Goal: Find specific page/section: Find specific page/section

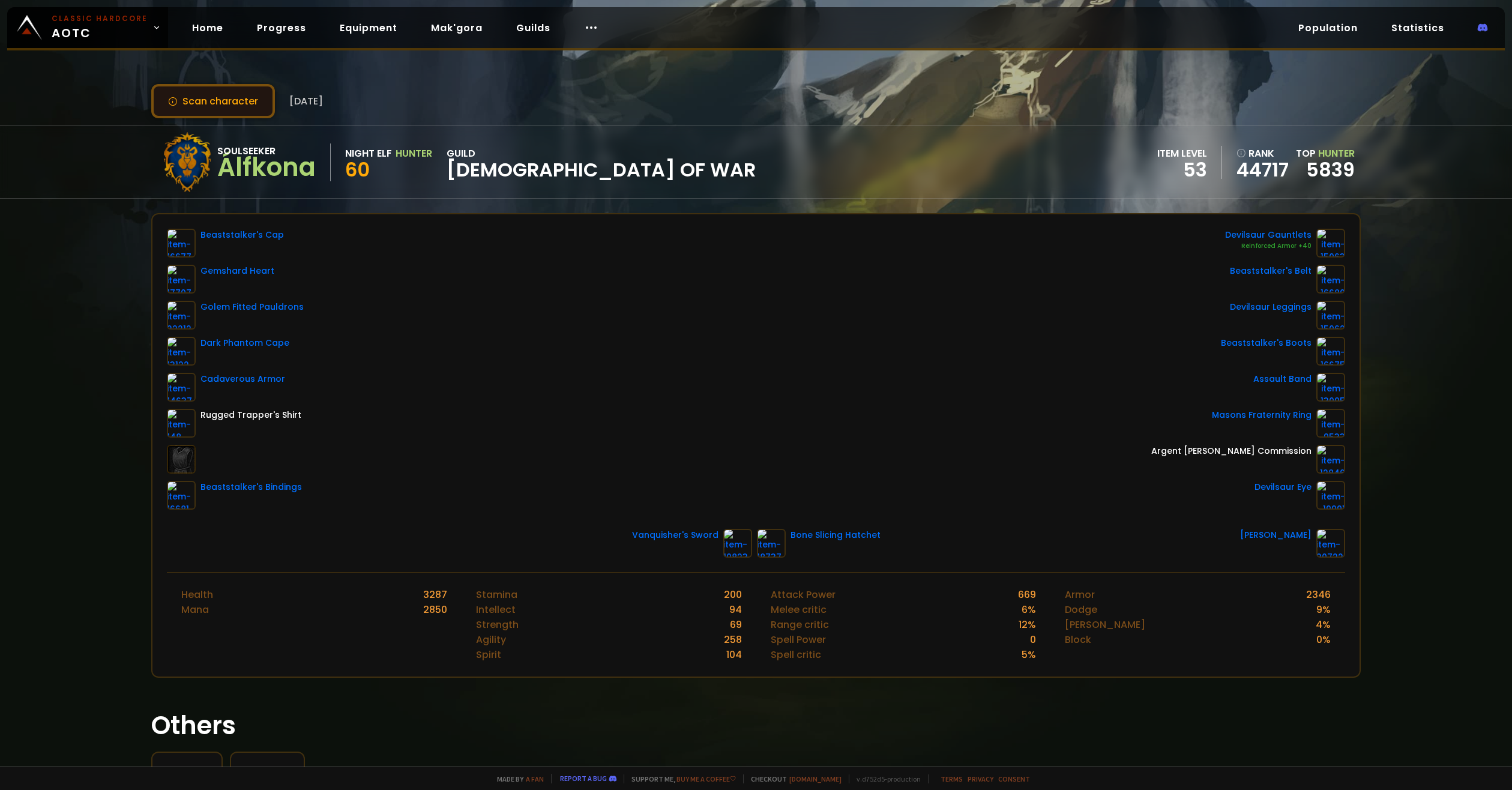
click at [235, 103] on button "Scan character" at bounding box center [213, 101] width 124 height 34
click at [179, 103] on button "Scan character" at bounding box center [213, 101] width 124 height 34
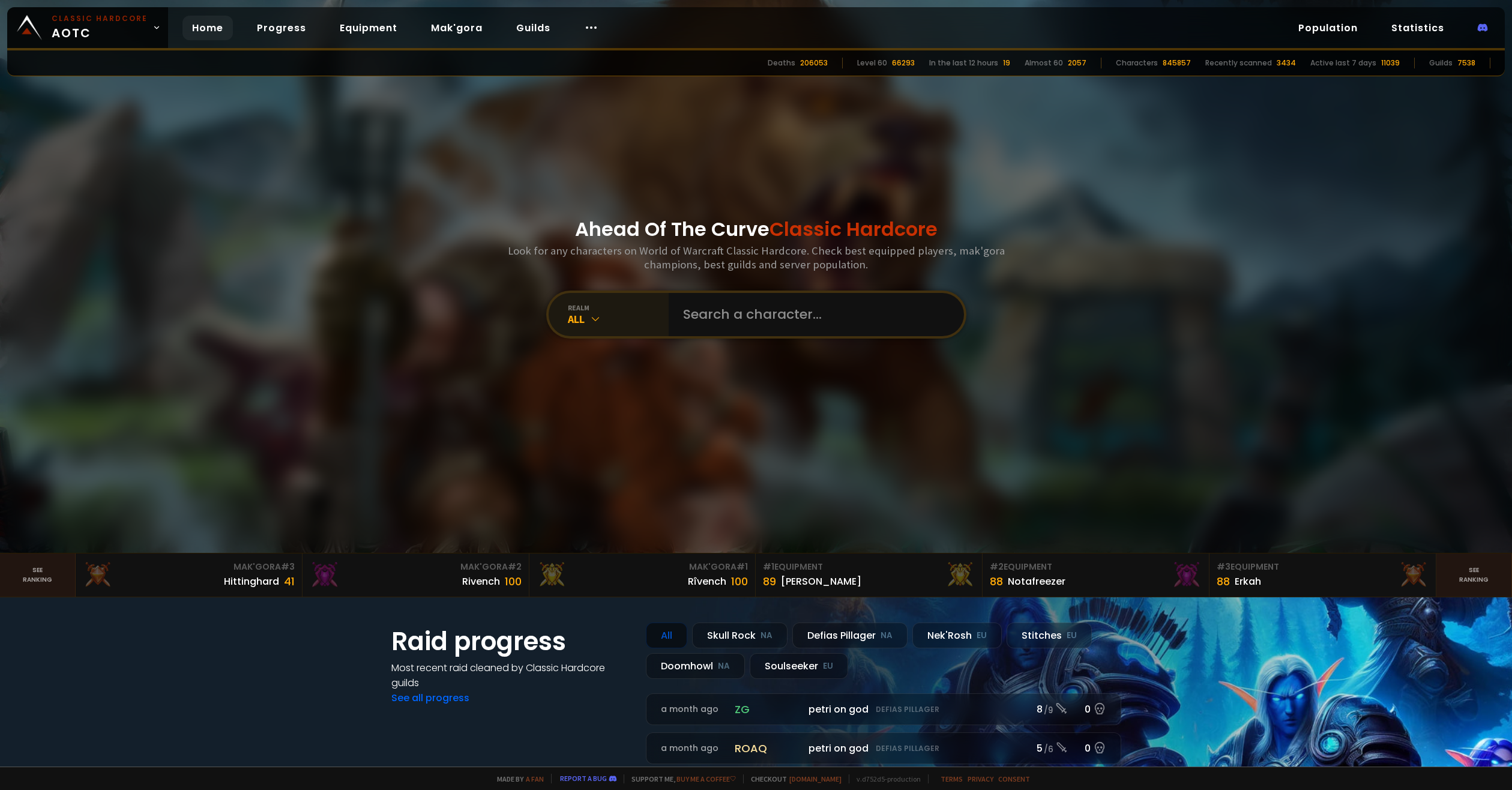
click at [599, 293] on div "realm All" at bounding box center [608, 314] width 120 height 43
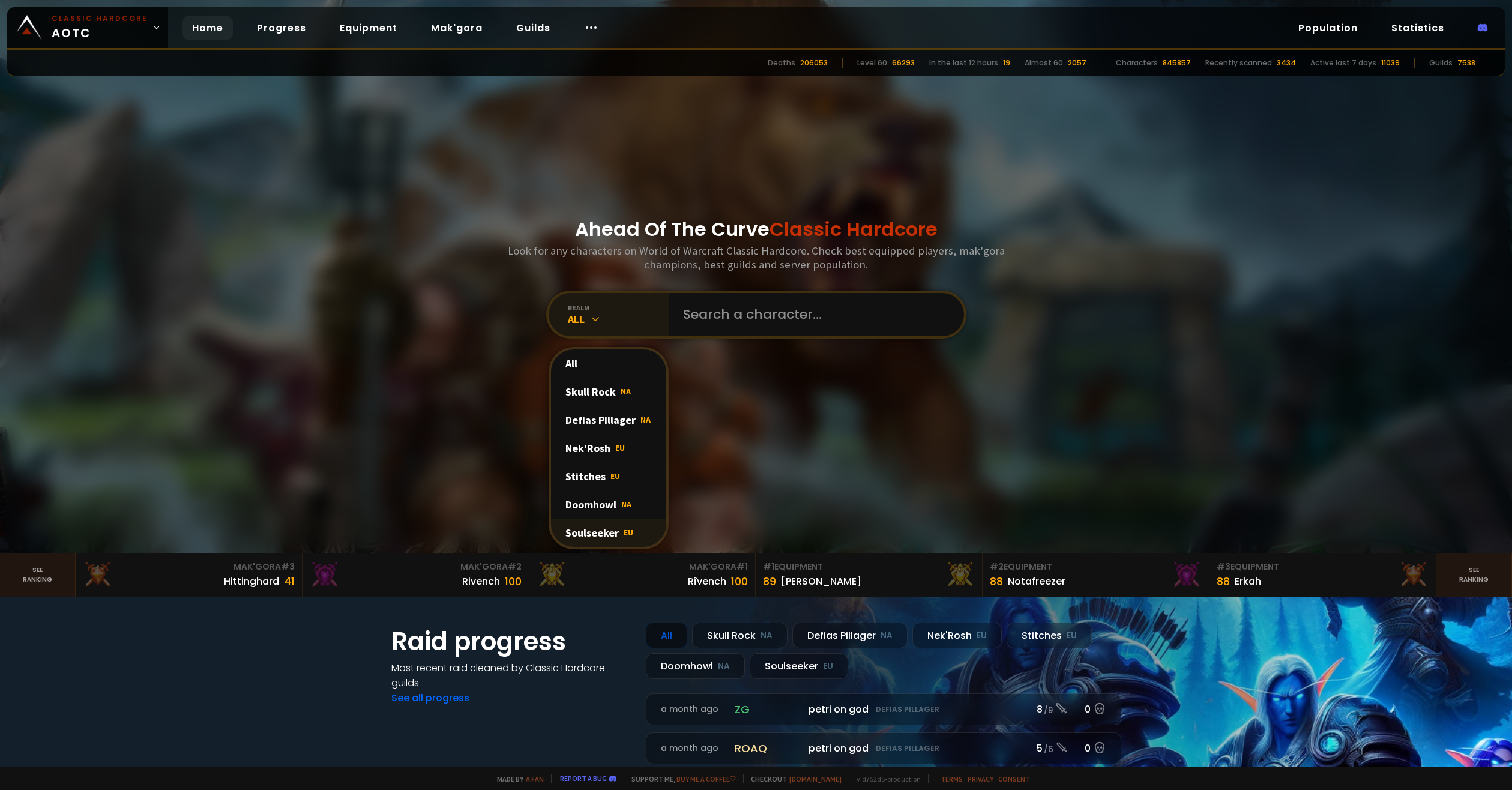
click at [633, 530] on div "Soulseeker EU" at bounding box center [609, 533] width 115 height 28
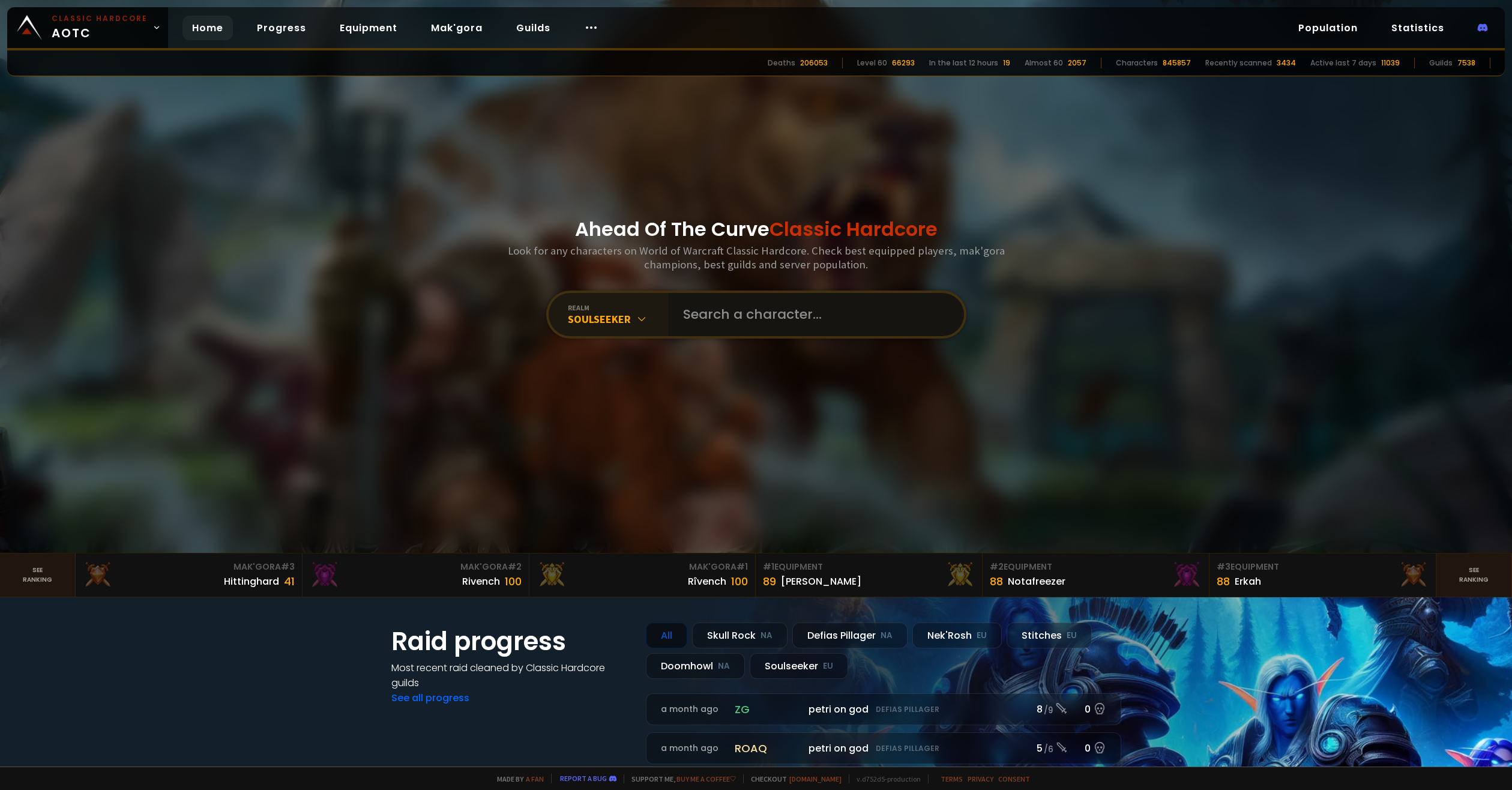
click at [717, 320] on input "text" at bounding box center [812, 314] width 273 height 43
type input "trembolona"
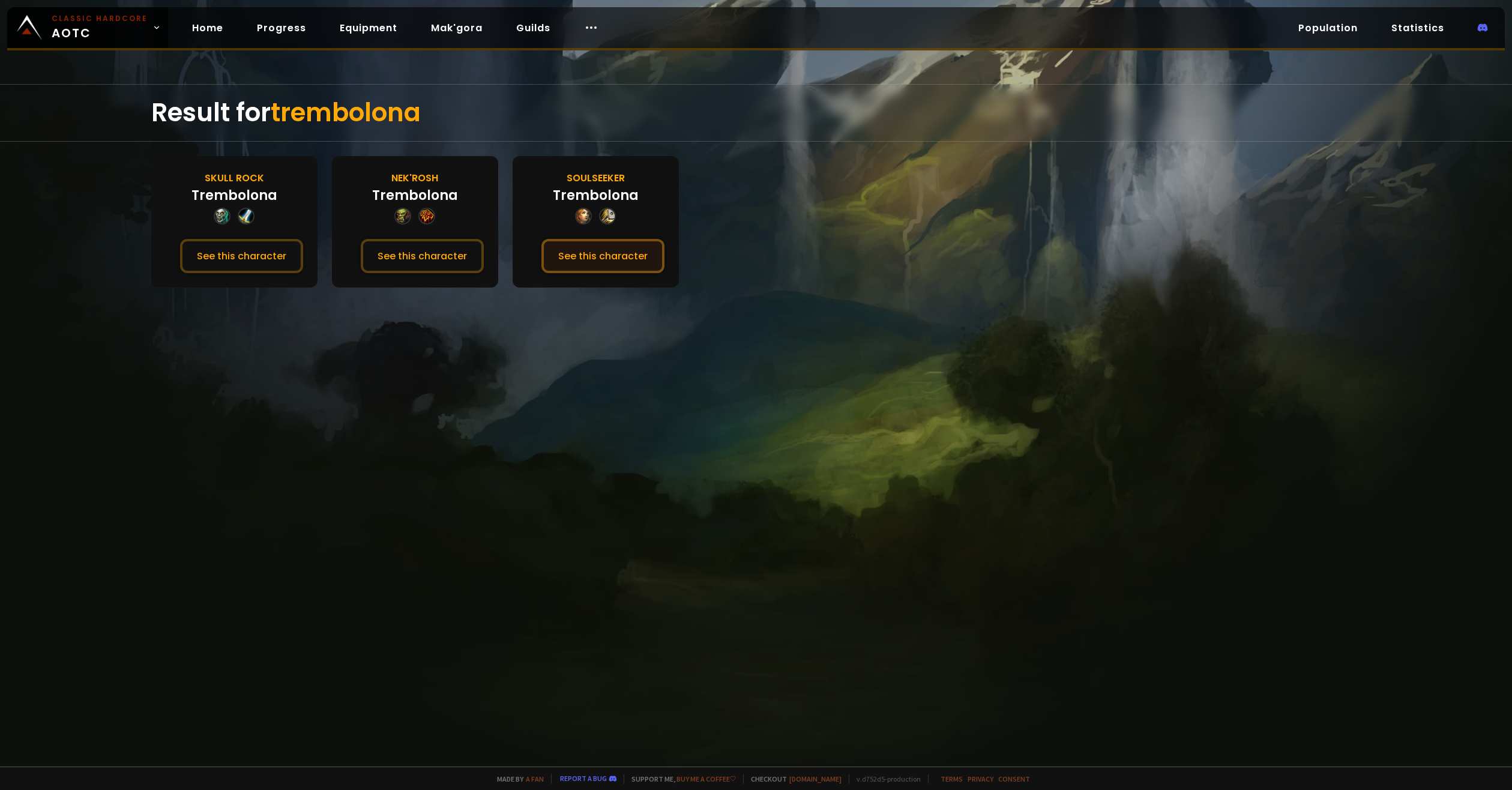
click at [617, 258] on button "See this character" at bounding box center [602, 256] width 123 height 34
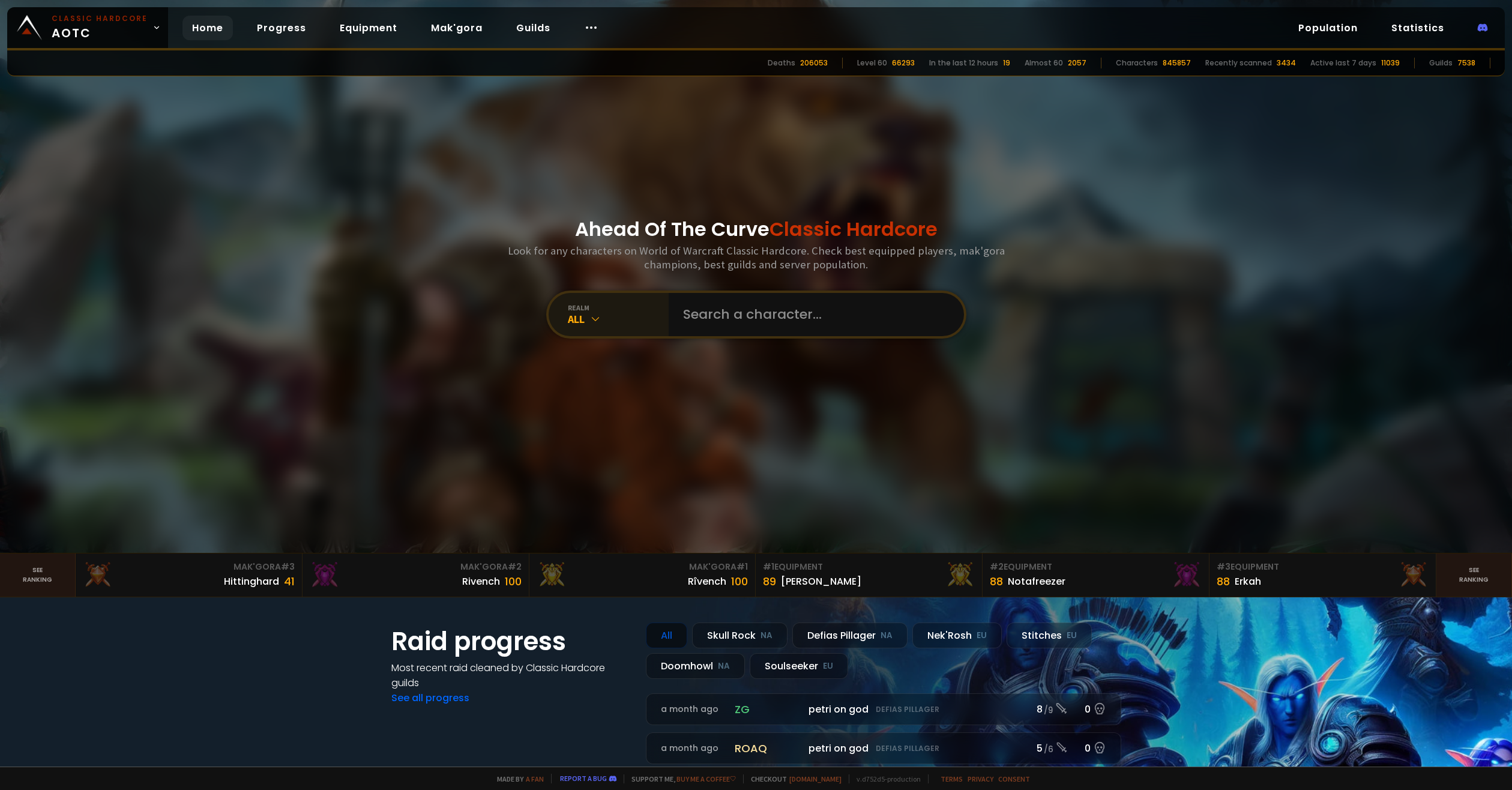
drag, startPoint x: 582, startPoint y: 320, endPoint x: 584, endPoint y: 326, distance: 6.3
click at [582, 320] on div "All" at bounding box center [619, 318] width 101 height 13
drag, startPoint x: 618, startPoint y: 527, endPoint x: 602, endPoint y: 386, distance: 141.9
click at [617, 526] on div "Ahead Of The Curve Classic Hardcore Look for any characters on World of Warcraf…" at bounding box center [756, 276] width 723 height 553
click at [596, 332] on div "realm All" at bounding box center [608, 314] width 120 height 43
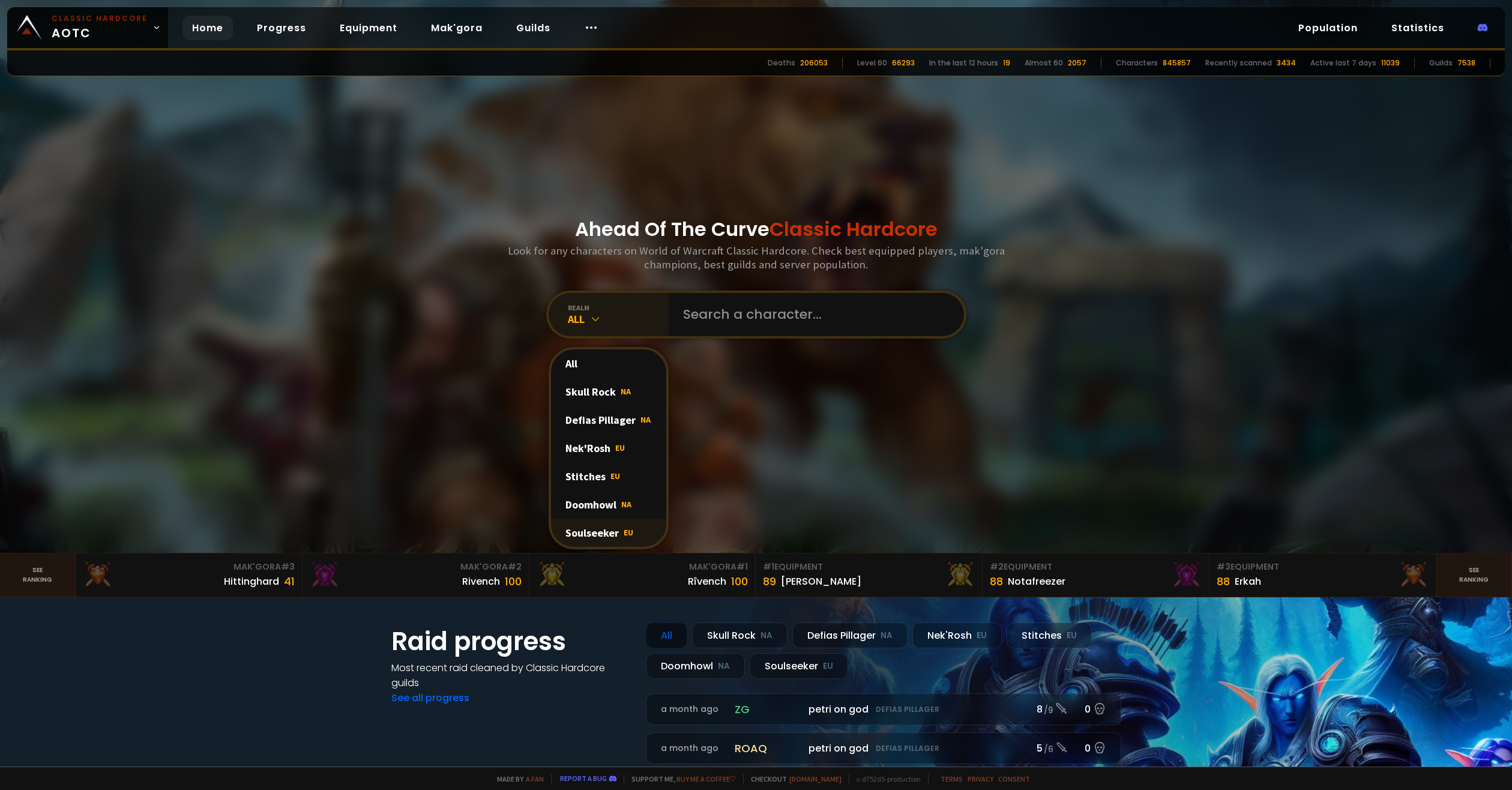
click at [624, 529] on span "EU" at bounding box center [629, 532] width 10 height 11
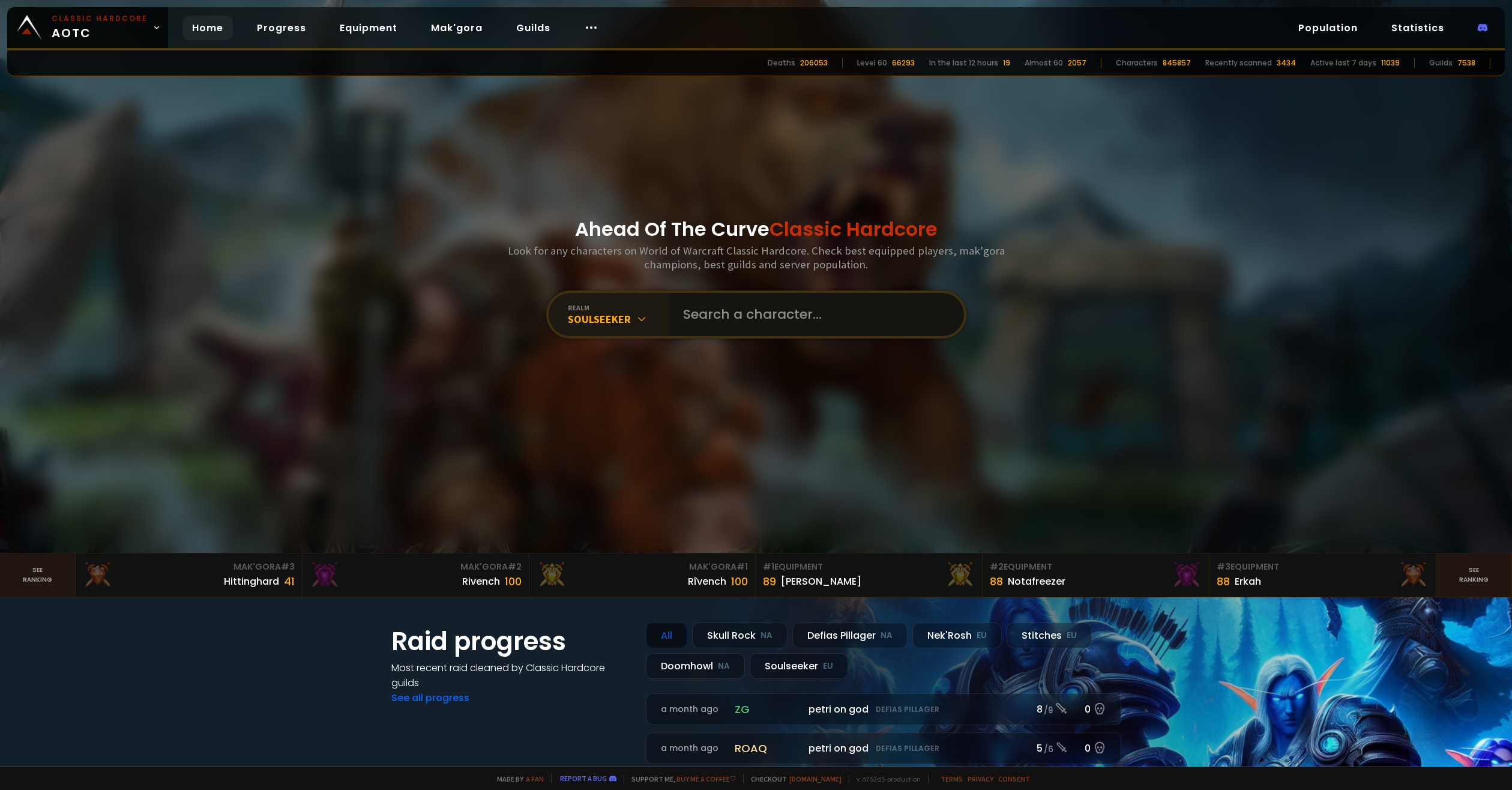
click at [764, 325] on input "text" at bounding box center [812, 314] width 273 height 43
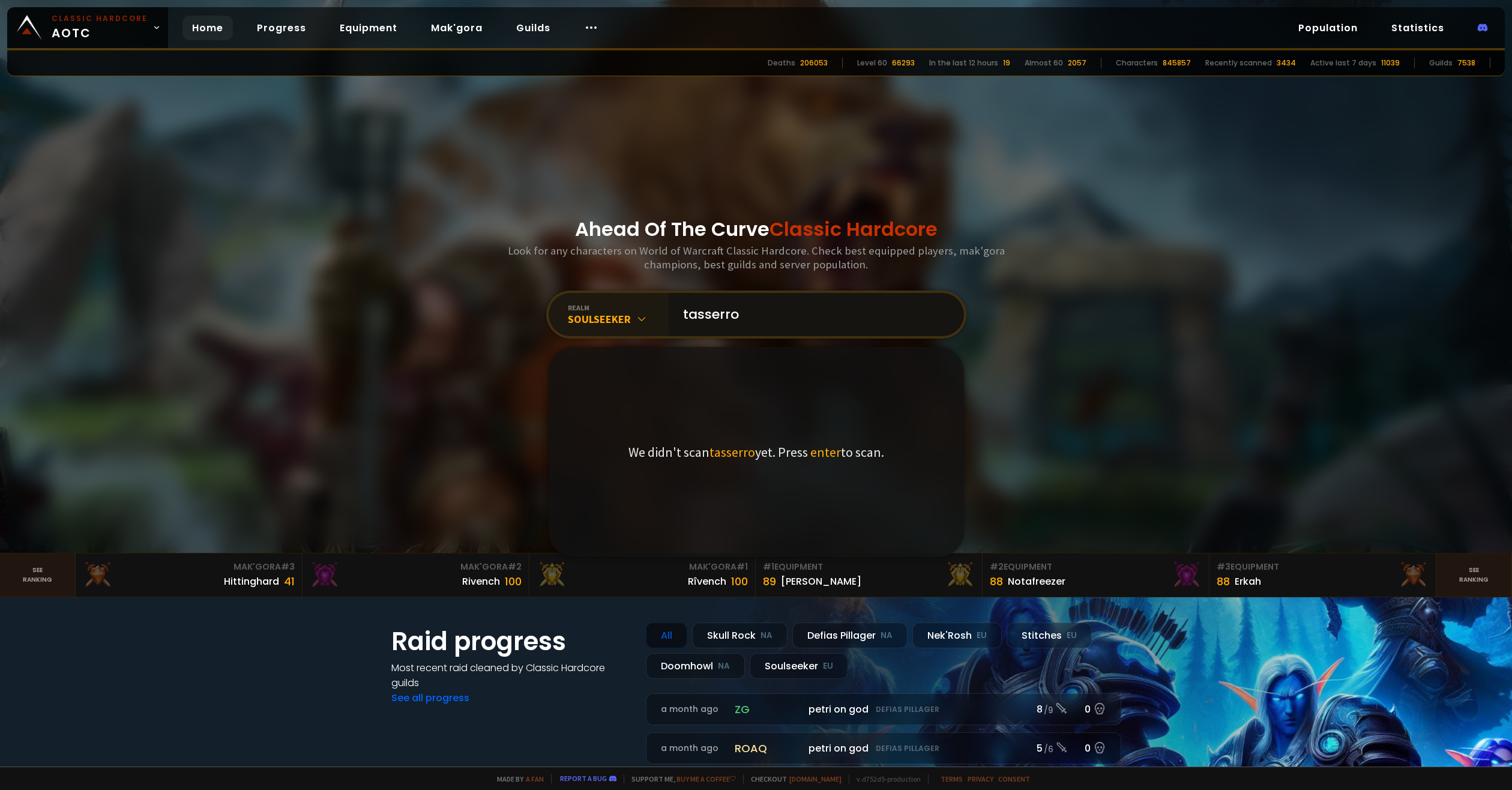
type input "tasserron"
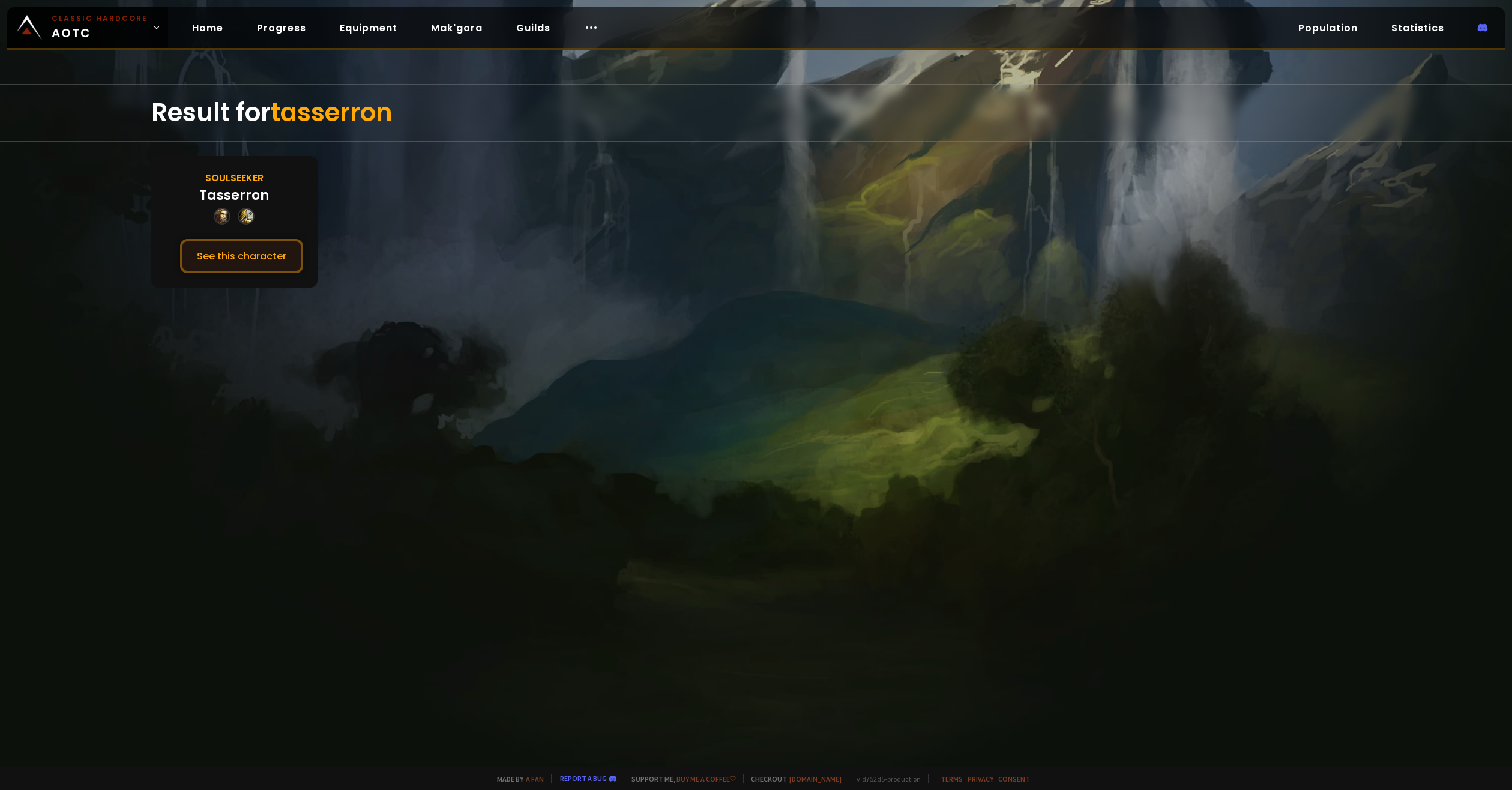
click at [269, 245] on button "See this character" at bounding box center [241, 256] width 123 height 34
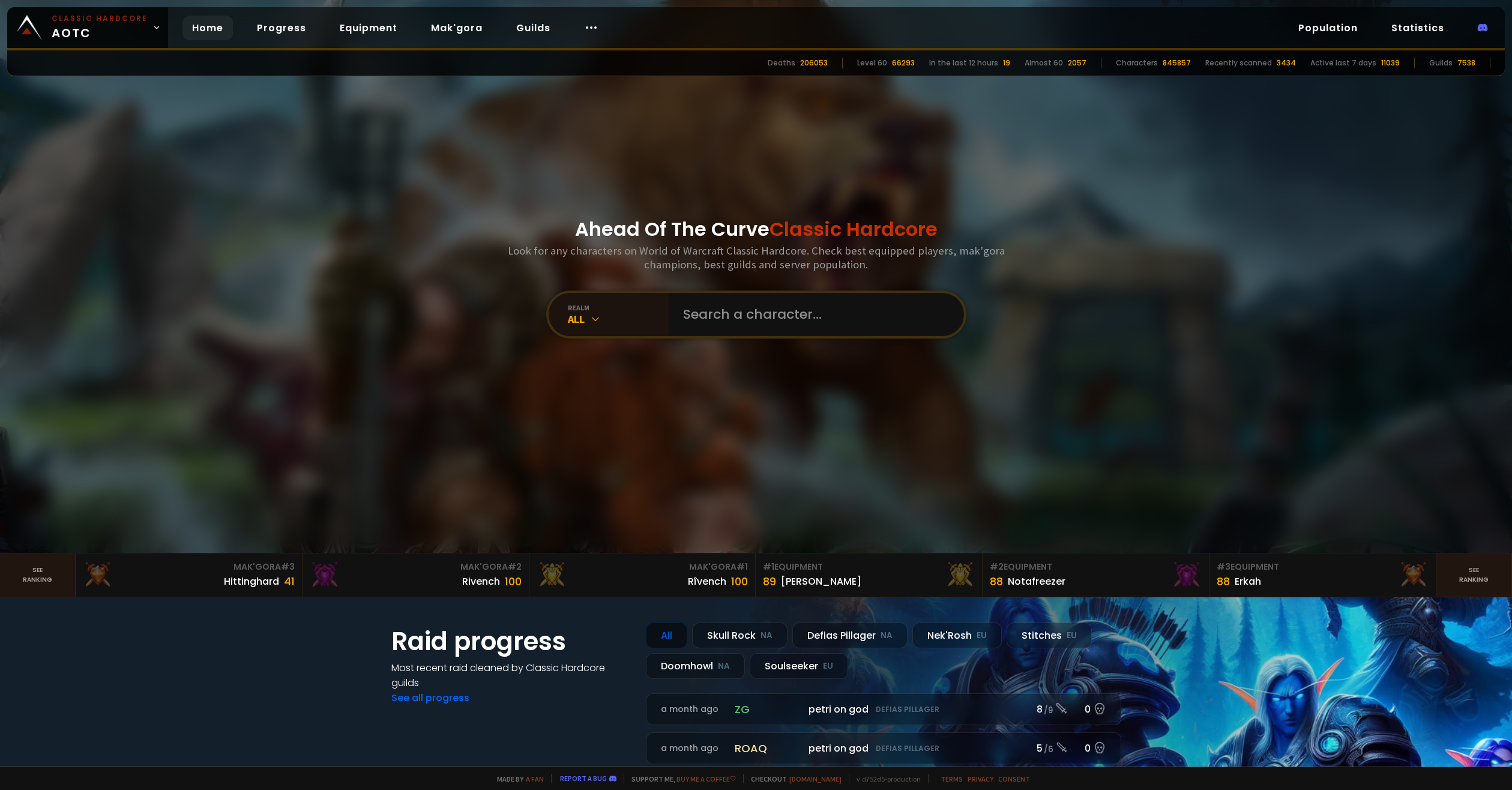
click at [588, 338] on div "realm All" at bounding box center [756, 315] width 420 height 48
click at [599, 320] on div "All" at bounding box center [619, 318] width 101 height 13
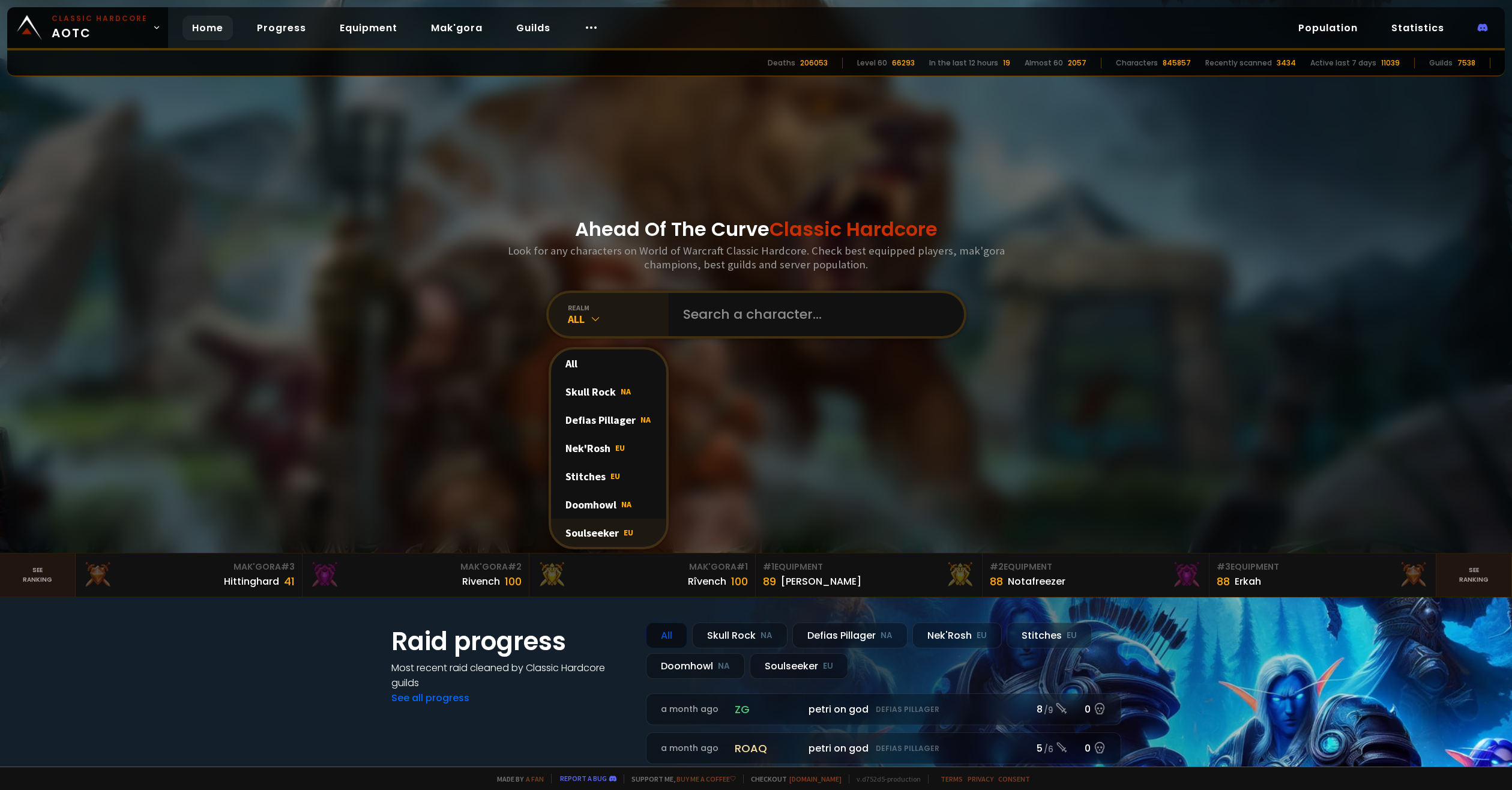
click at [617, 530] on div "Soulseeker EU" at bounding box center [609, 533] width 115 height 28
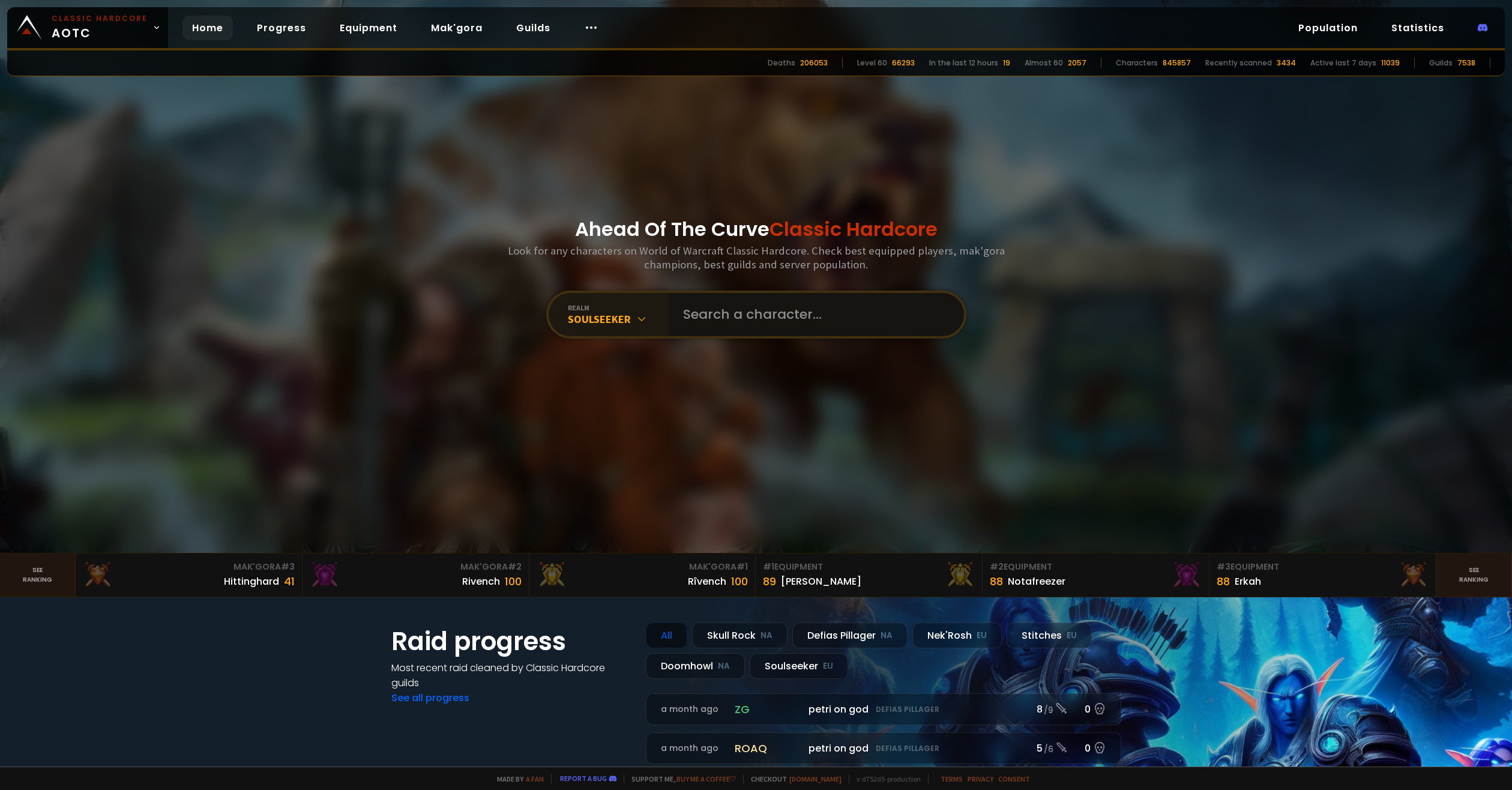
click at [739, 302] on input "text" at bounding box center [812, 314] width 273 height 43
click at [722, 327] on input "text" at bounding box center [812, 314] width 273 height 43
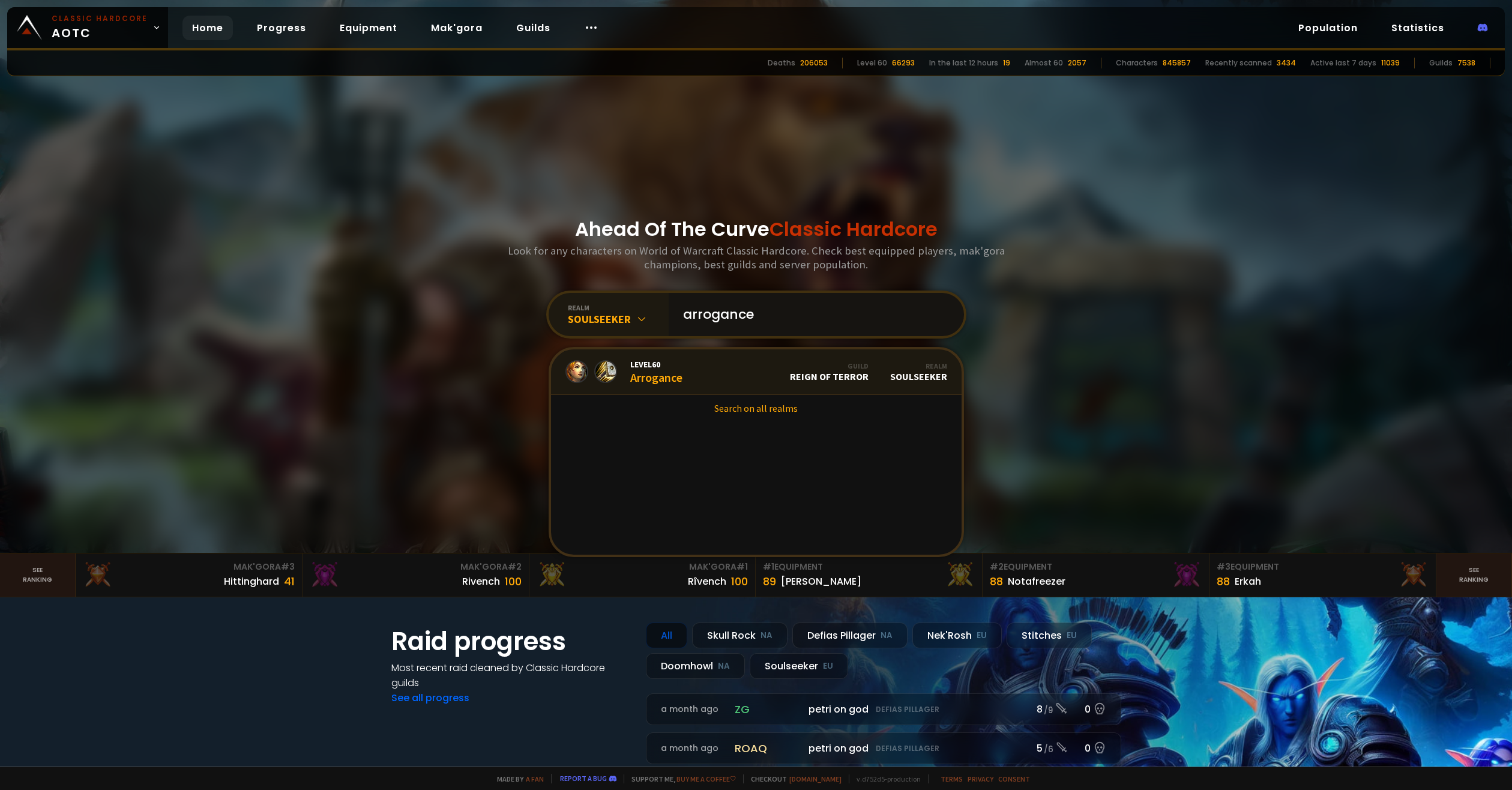
type input "arrogance"
click at [729, 368] on link "Level 60 Arrogance Guild Reign of Terror Realm Soulseeker" at bounding box center [756, 372] width 410 height 45
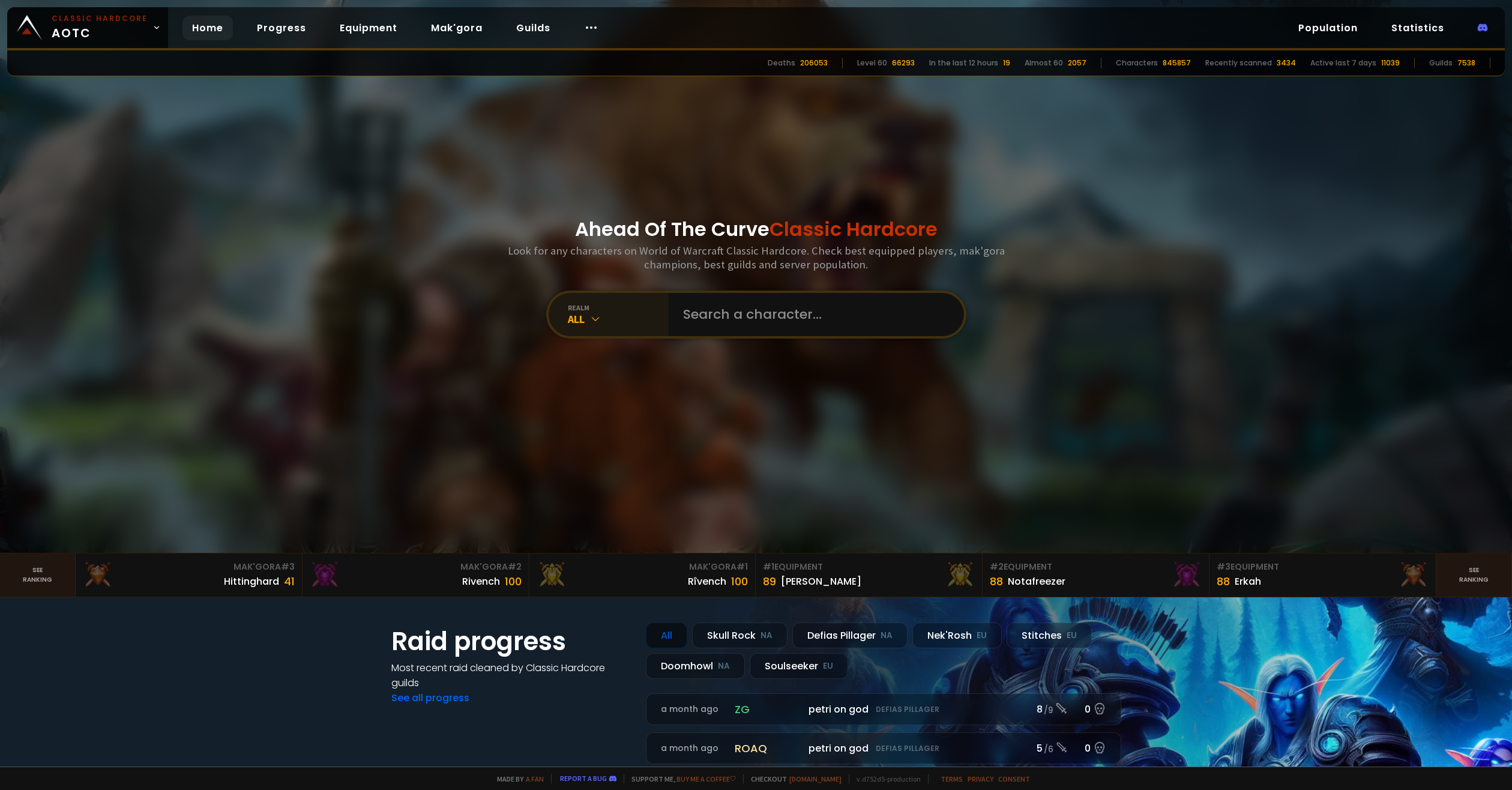
click at [604, 314] on div "All" at bounding box center [619, 318] width 101 height 13
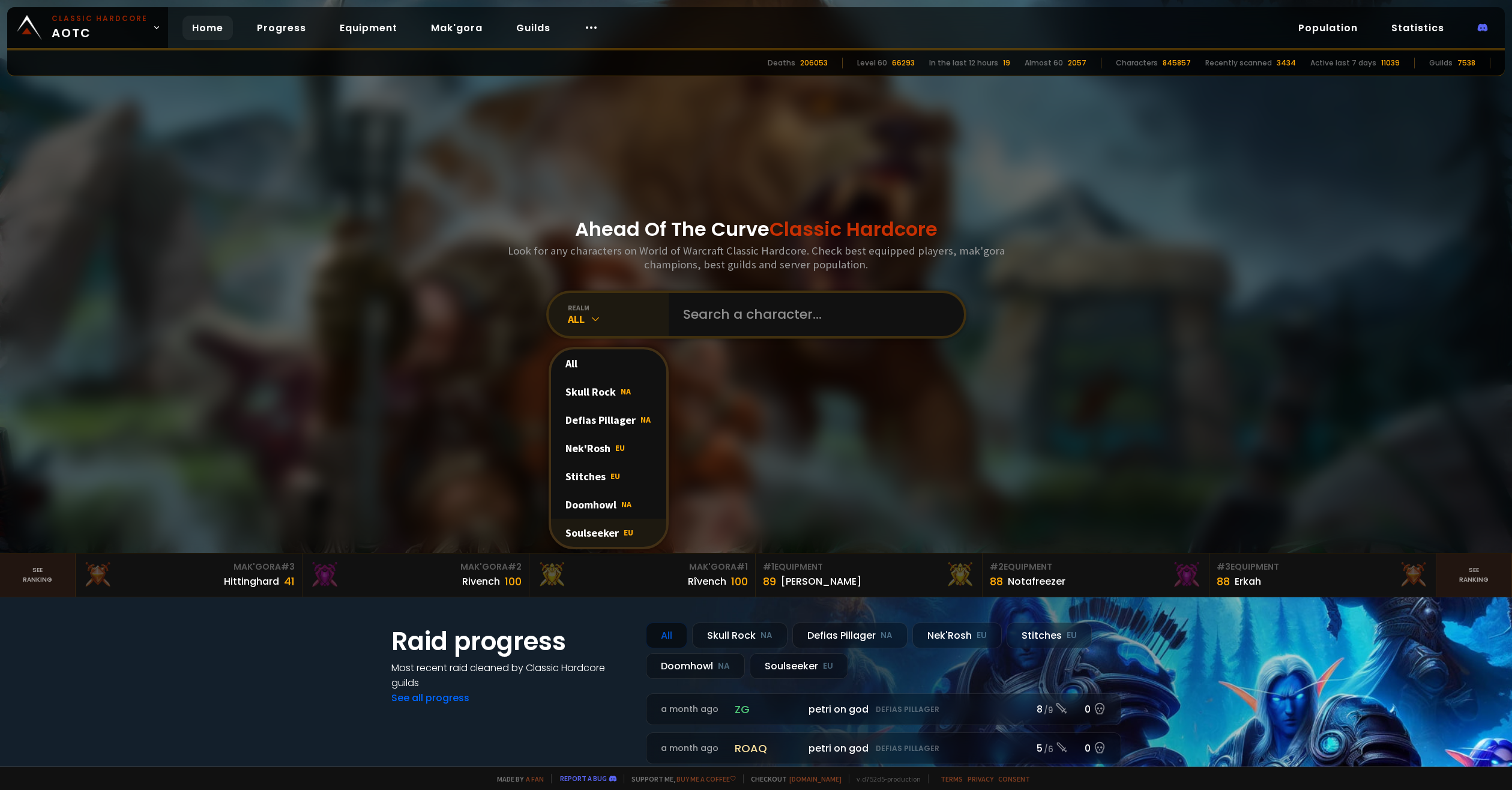
click at [598, 527] on div "Soulseeker EU" at bounding box center [609, 533] width 115 height 28
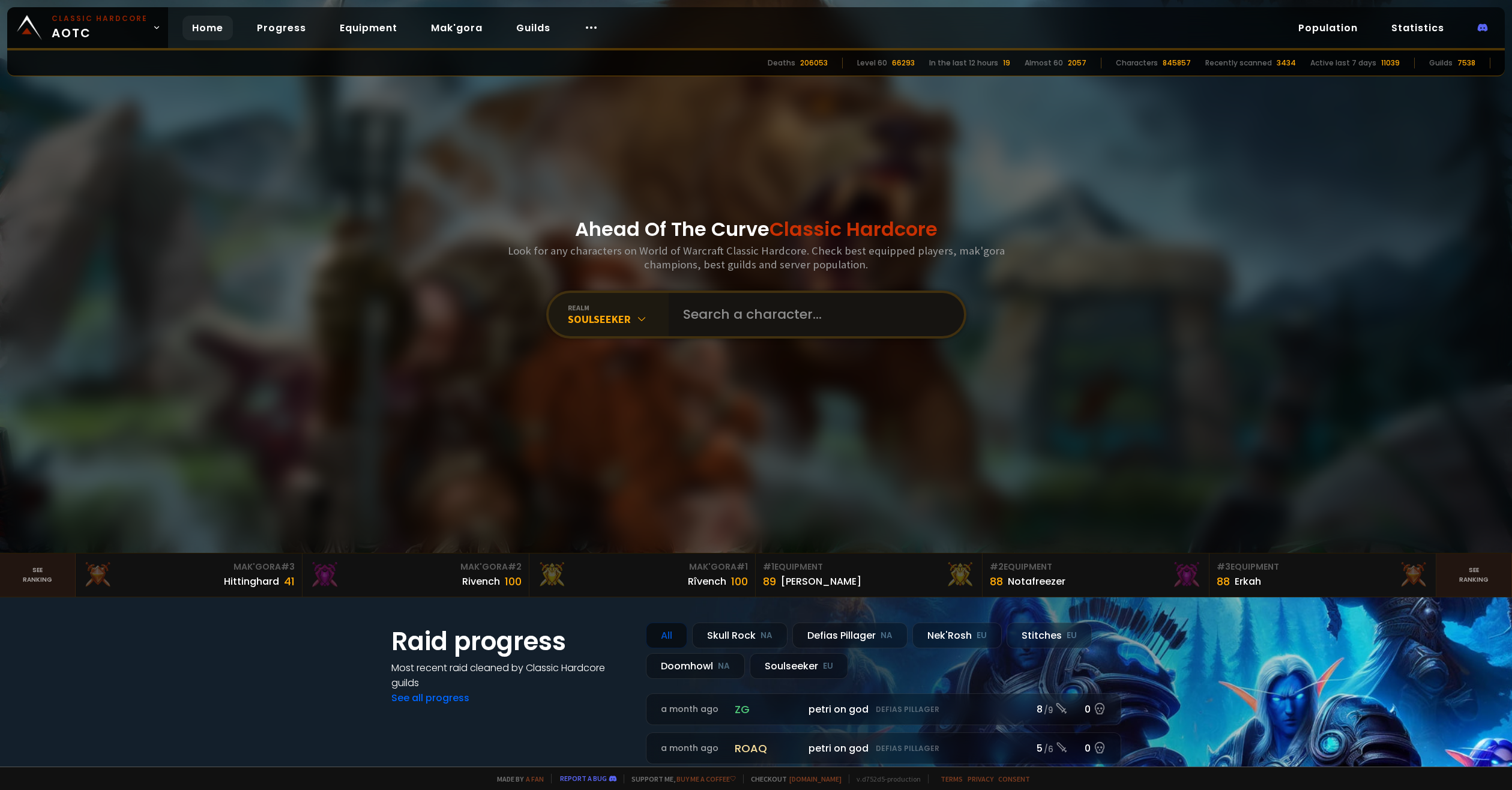
click at [739, 305] on input "text" at bounding box center [812, 314] width 273 height 43
type input "f"
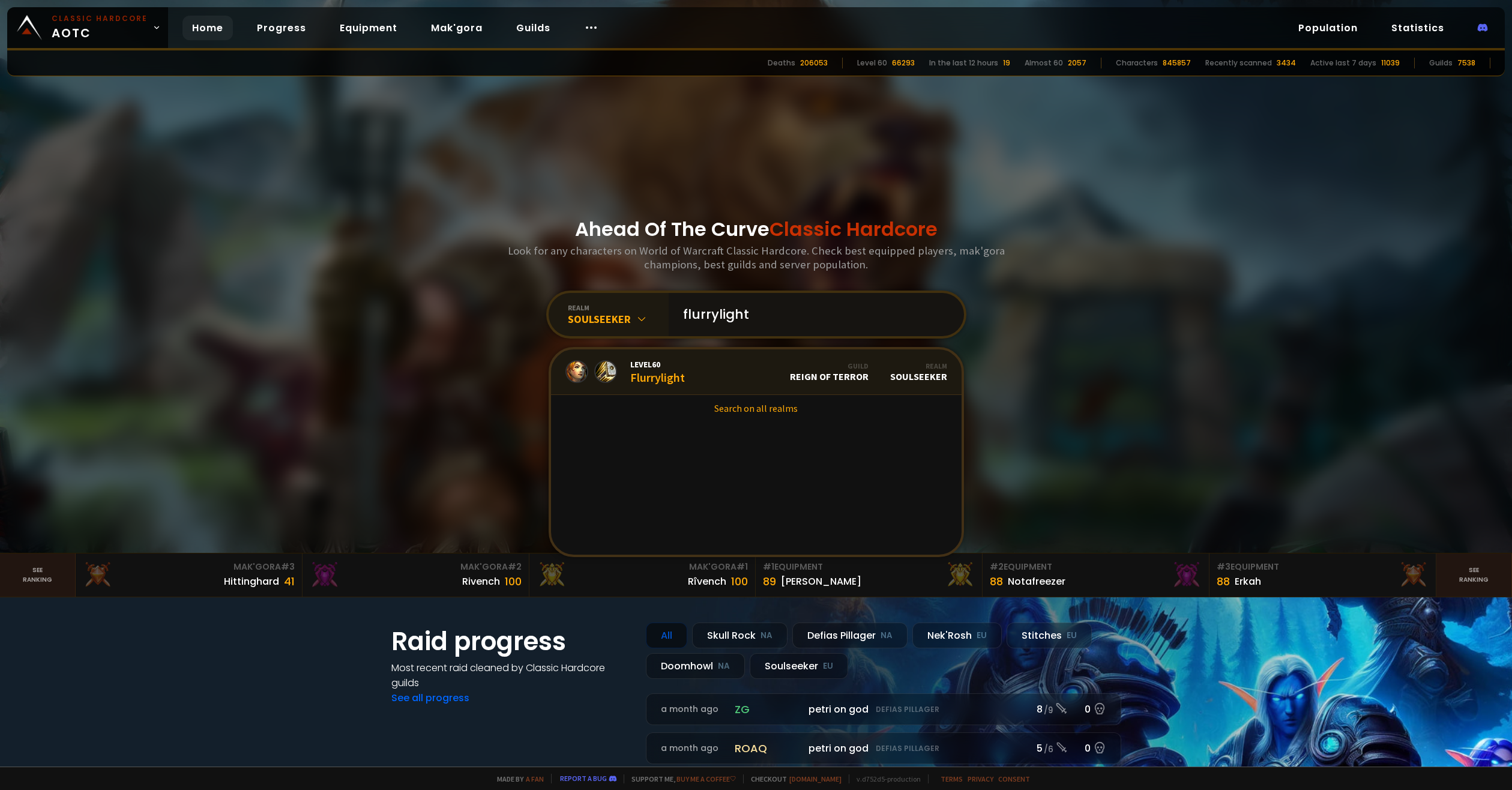
type input "flurrylight"
click at [719, 376] on link "Level 60 Flurrylight Guild Reign of Terror Realm Soulseeker" at bounding box center [756, 372] width 410 height 45
